Goal: Task Accomplishment & Management: Use online tool/utility

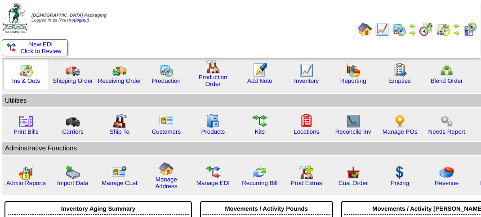
click at [20, 75] on img at bounding box center [26, 70] width 14 height 14
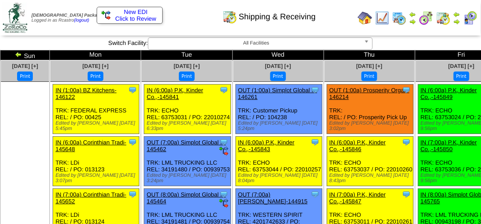
click at [454, 77] on button "Print" at bounding box center [462, 76] width 16 height 9
